Goal: Navigation & Orientation: Find specific page/section

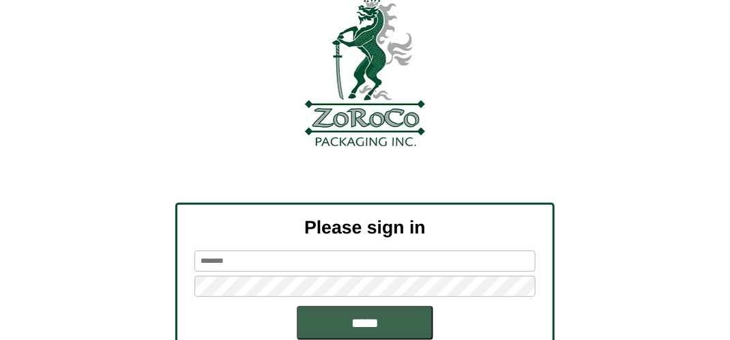
scroll to position [154, 0]
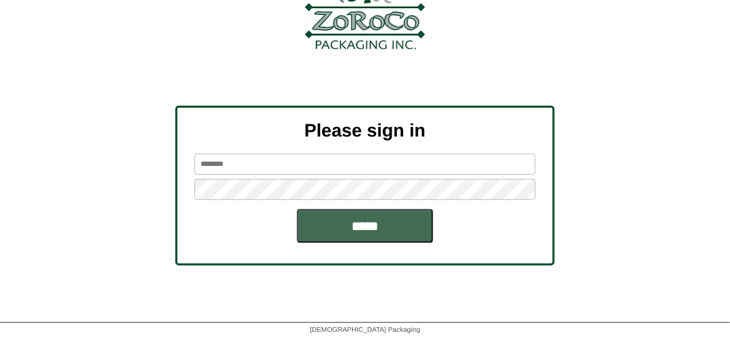
type input "*******"
click at [366, 238] on input "*****" at bounding box center [365, 226] width 136 height 34
click at [369, 233] on input "*****" at bounding box center [365, 226] width 136 height 34
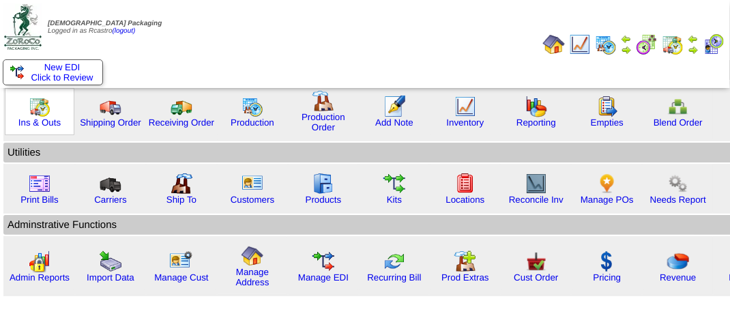
click at [42, 106] on img at bounding box center [40, 107] width 22 height 22
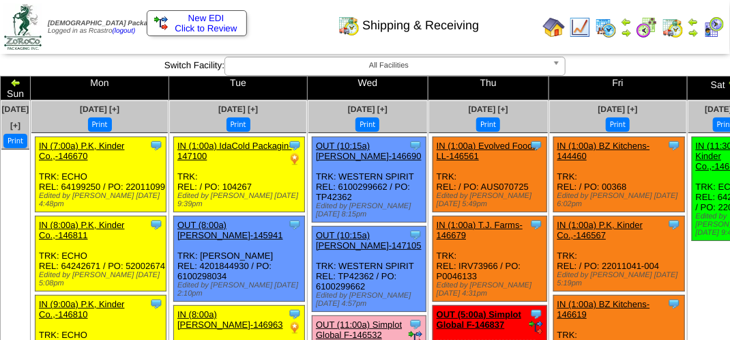
click at [283, 31] on div "Shipping & Receiving" at bounding box center [362, 21] width 417 height 38
click at [501, 35] on div "Shipping & Receiving" at bounding box center [362, 21] width 417 height 38
click at [502, 35] on div "Shipping & Receiving" at bounding box center [362, 21] width 417 height 38
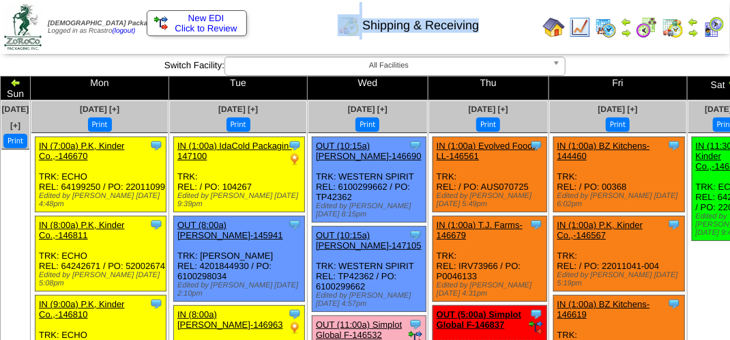
click at [502, 35] on div "Shipping & Receiving" at bounding box center [362, 21] width 417 height 38
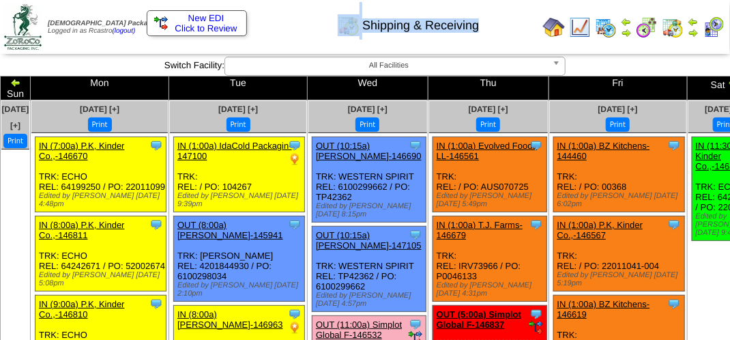
click at [502, 35] on div "Shipping & Receiving" at bounding box center [362, 21] width 417 height 38
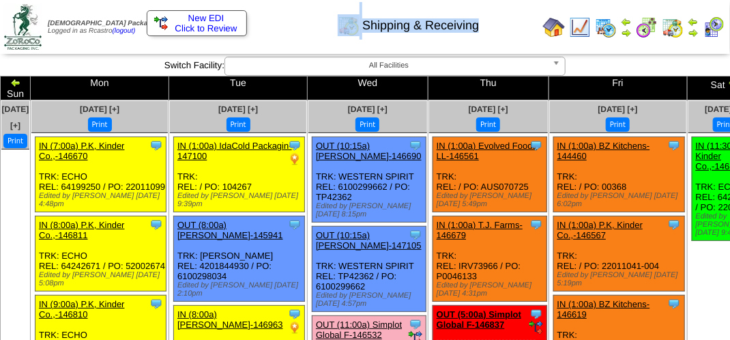
click at [503, 35] on div "Shipping & Receiving" at bounding box center [362, 21] width 417 height 38
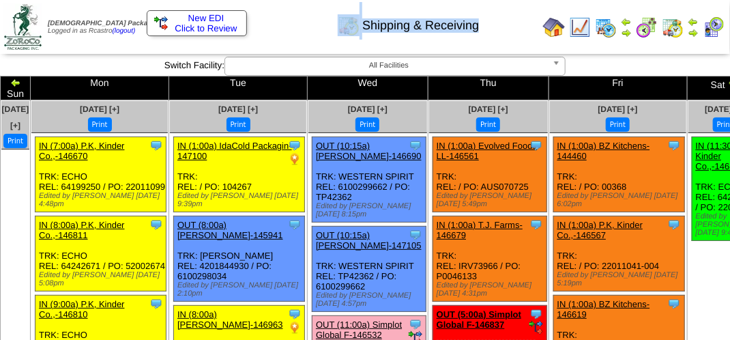
click at [503, 35] on div "Shipping & Receiving" at bounding box center [362, 21] width 417 height 38
click at [298, 20] on div "Shipping & Receiving" at bounding box center [362, 21] width 417 height 38
click at [716, 31] on img at bounding box center [714, 27] width 22 height 22
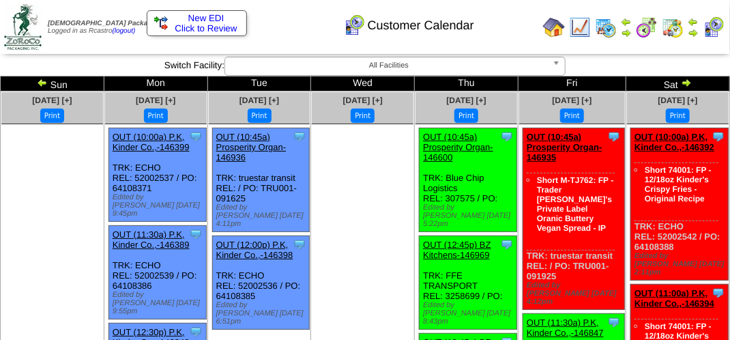
click at [315, 38] on div "Customer Calendar" at bounding box center [362, 21] width 417 height 38
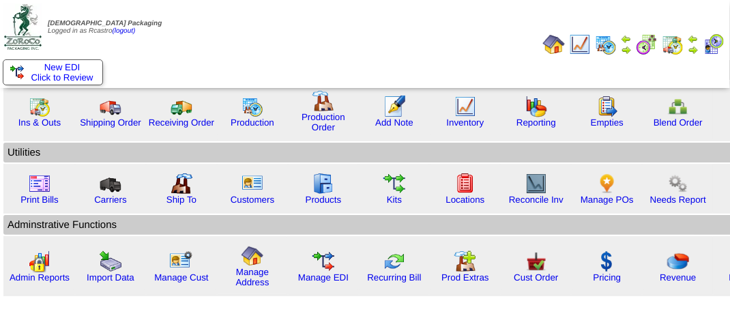
click at [713, 48] on img at bounding box center [714, 44] width 22 height 22
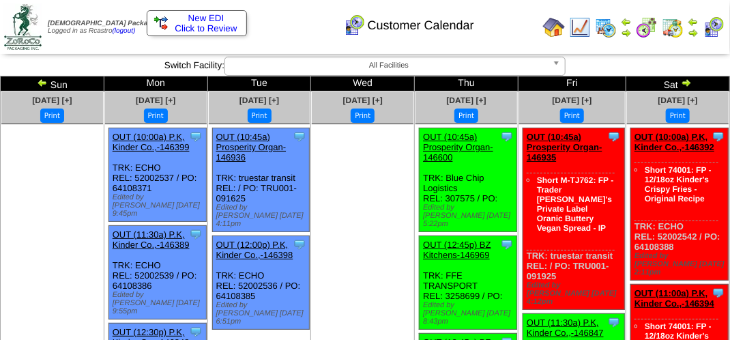
click at [306, 33] on div "Customer Calendar" at bounding box center [362, 21] width 417 height 38
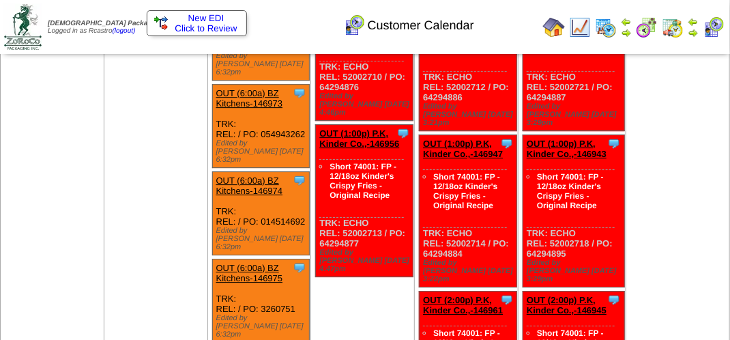
scroll to position [1471, 0]
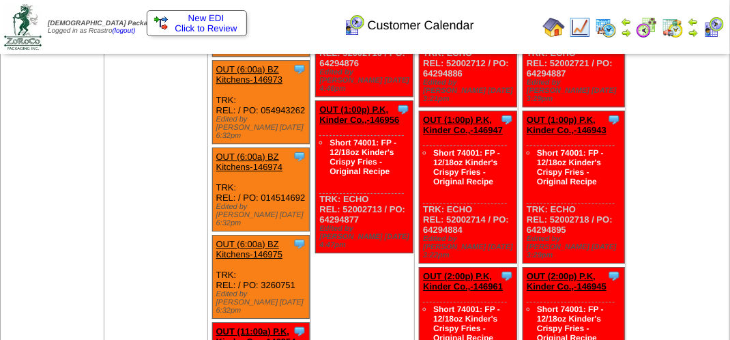
click at [305, 25] on div "Customer Calendar" at bounding box center [362, 21] width 417 height 38
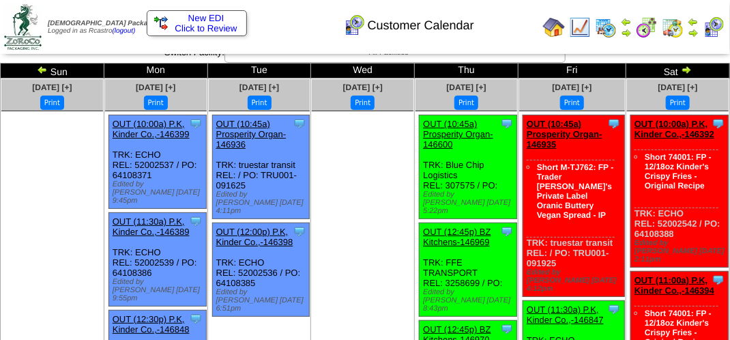
scroll to position [0, 0]
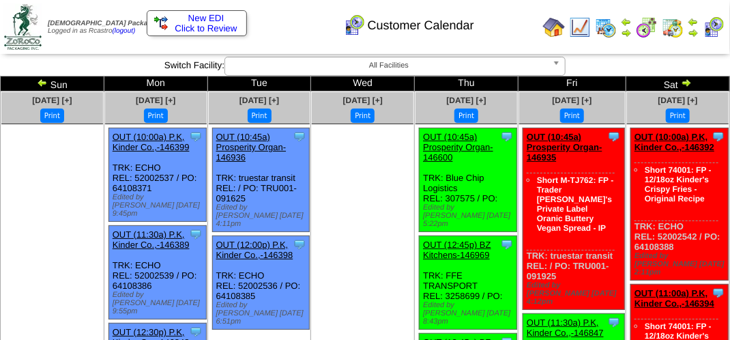
click at [280, 26] on div "Customer Calendar" at bounding box center [362, 21] width 417 height 38
click at [273, 21] on div "Customer Calendar" at bounding box center [362, 21] width 417 height 38
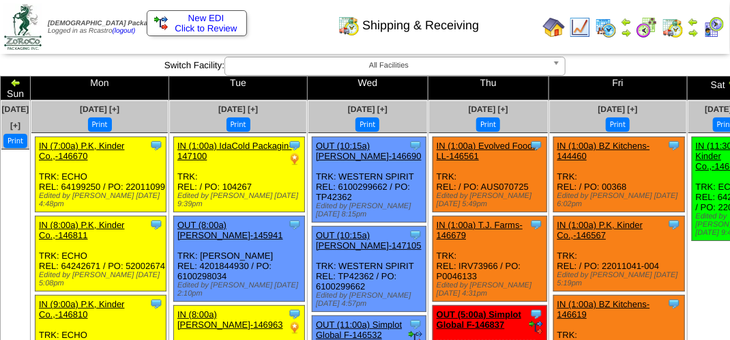
click at [711, 25] on img at bounding box center [714, 27] width 22 height 22
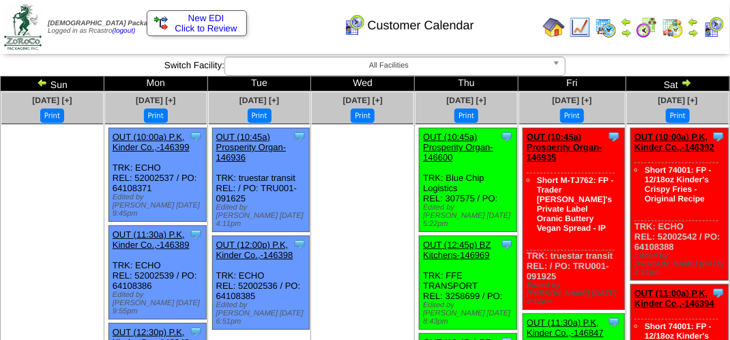
click at [302, 32] on div "Customer Calendar" at bounding box center [362, 21] width 417 height 38
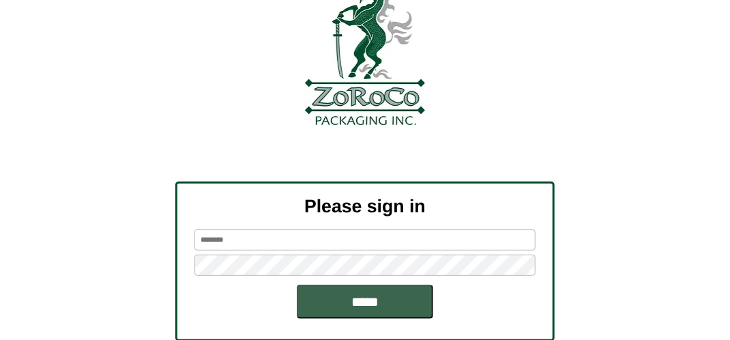
scroll to position [136, 0]
